Goal: Find contact information: Find contact information

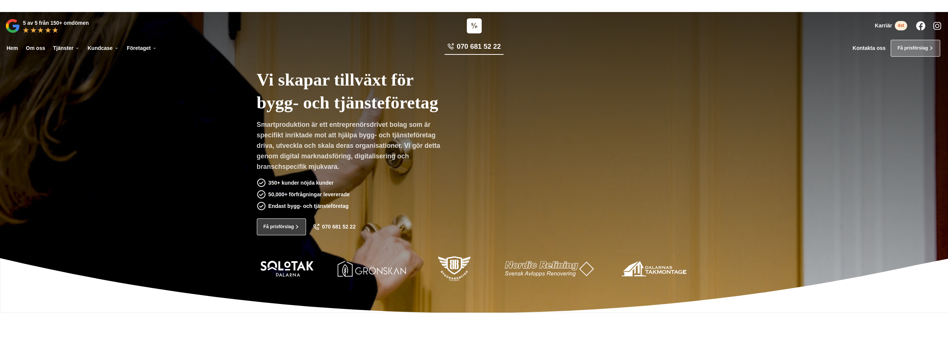
click at [872, 45] on link "Kontakta oss" at bounding box center [869, 48] width 33 height 6
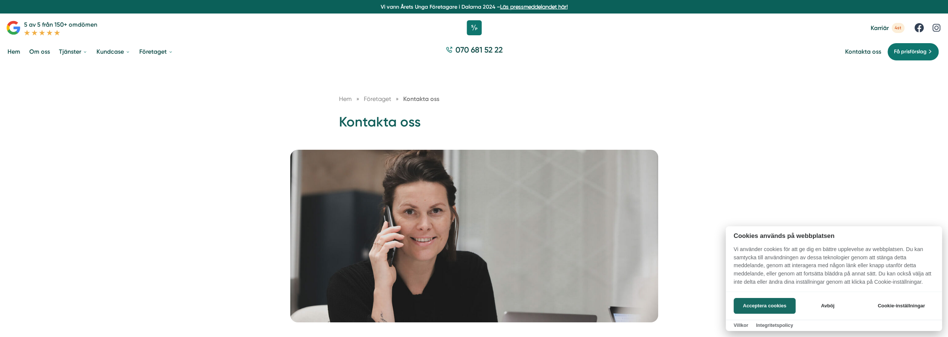
click at [155, 50] on div at bounding box center [474, 168] width 948 height 337
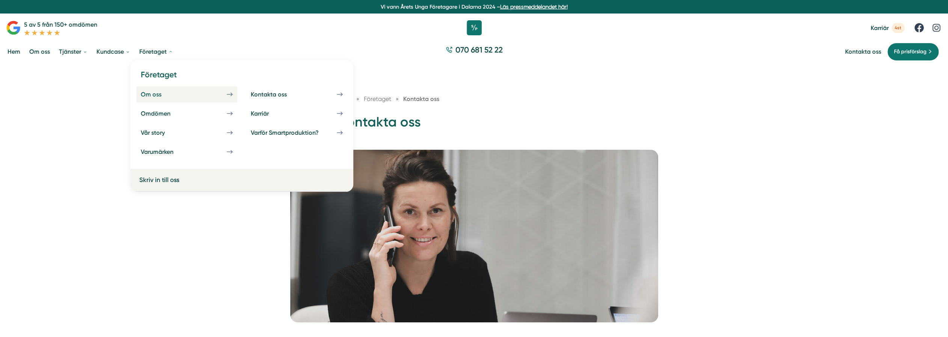
click at [151, 92] on div "Om oss" at bounding box center [160, 94] width 39 height 7
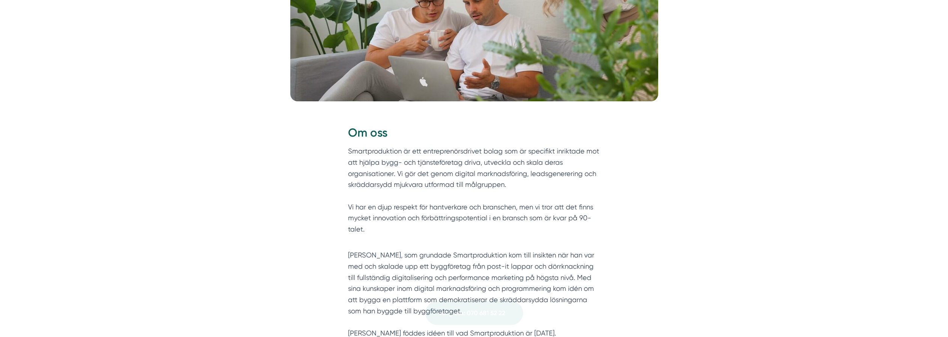
scroll to position [338, 0]
